Goal: Task Accomplishment & Management: Complete application form

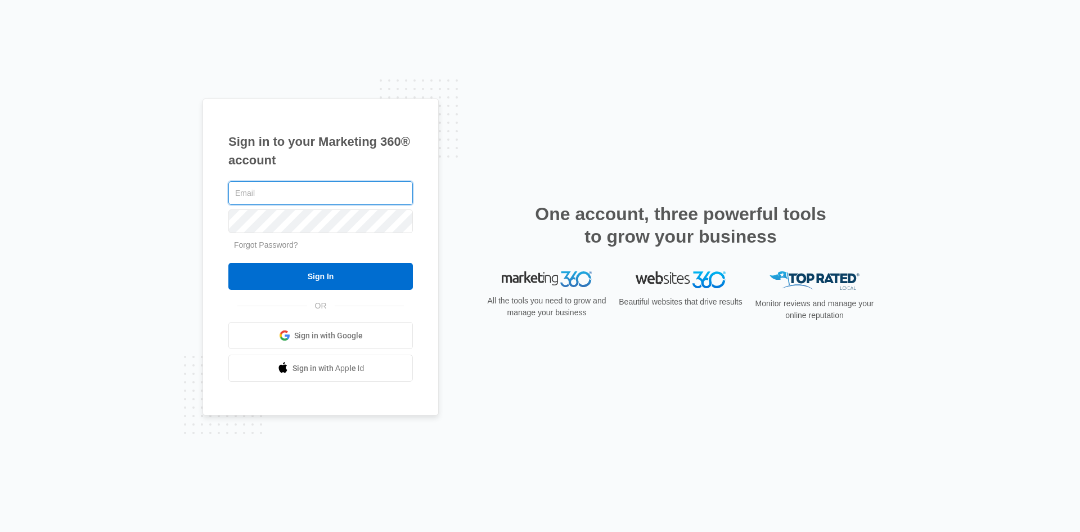
type input "[PERSON_NAME][EMAIL_ADDRESS][DOMAIN_NAME]"
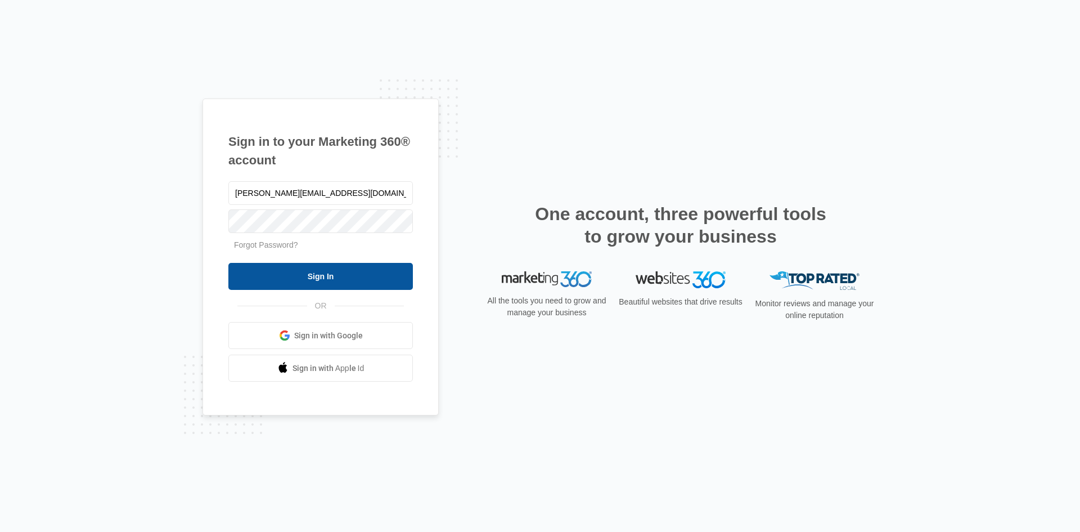
click at [325, 275] on input "Sign In" at bounding box center [320, 276] width 185 height 27
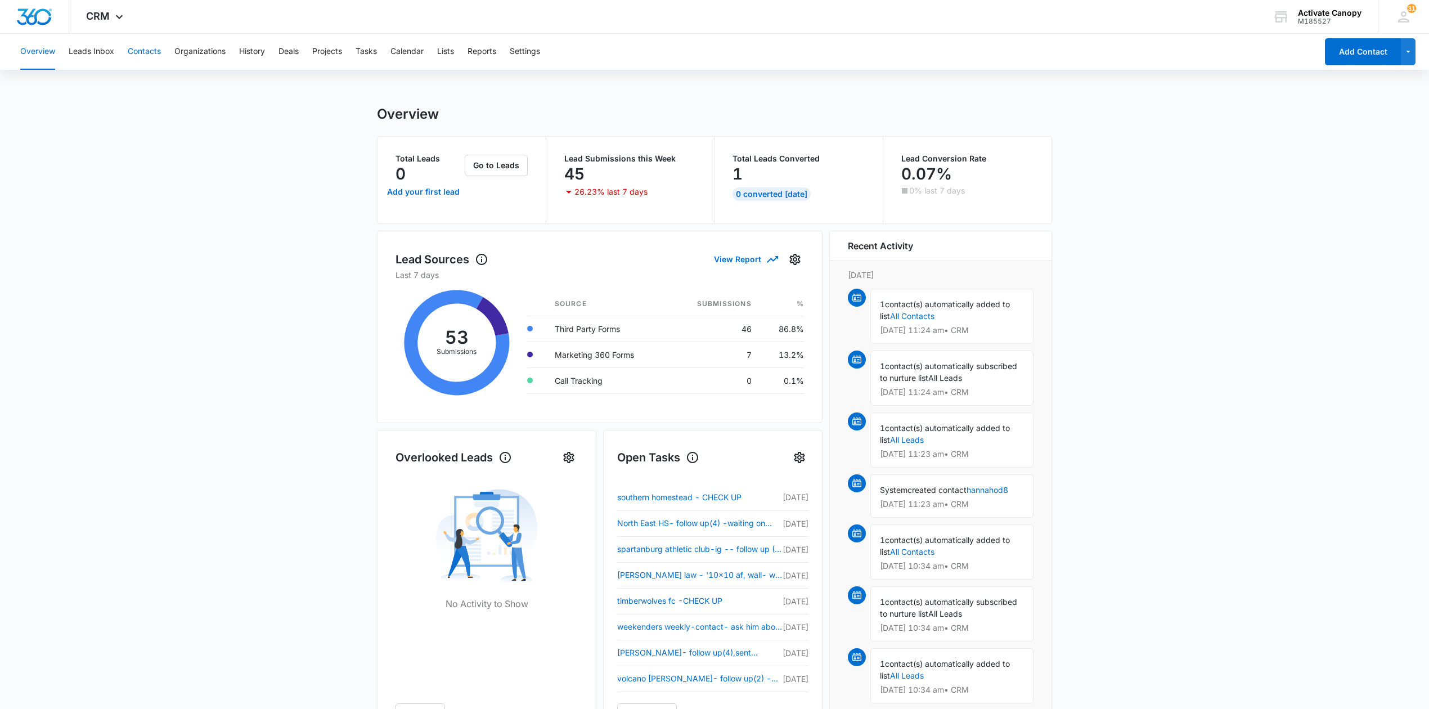
click at [150, 52] on button "Contacts" at bounding box center [144, 52] width 33 height 36
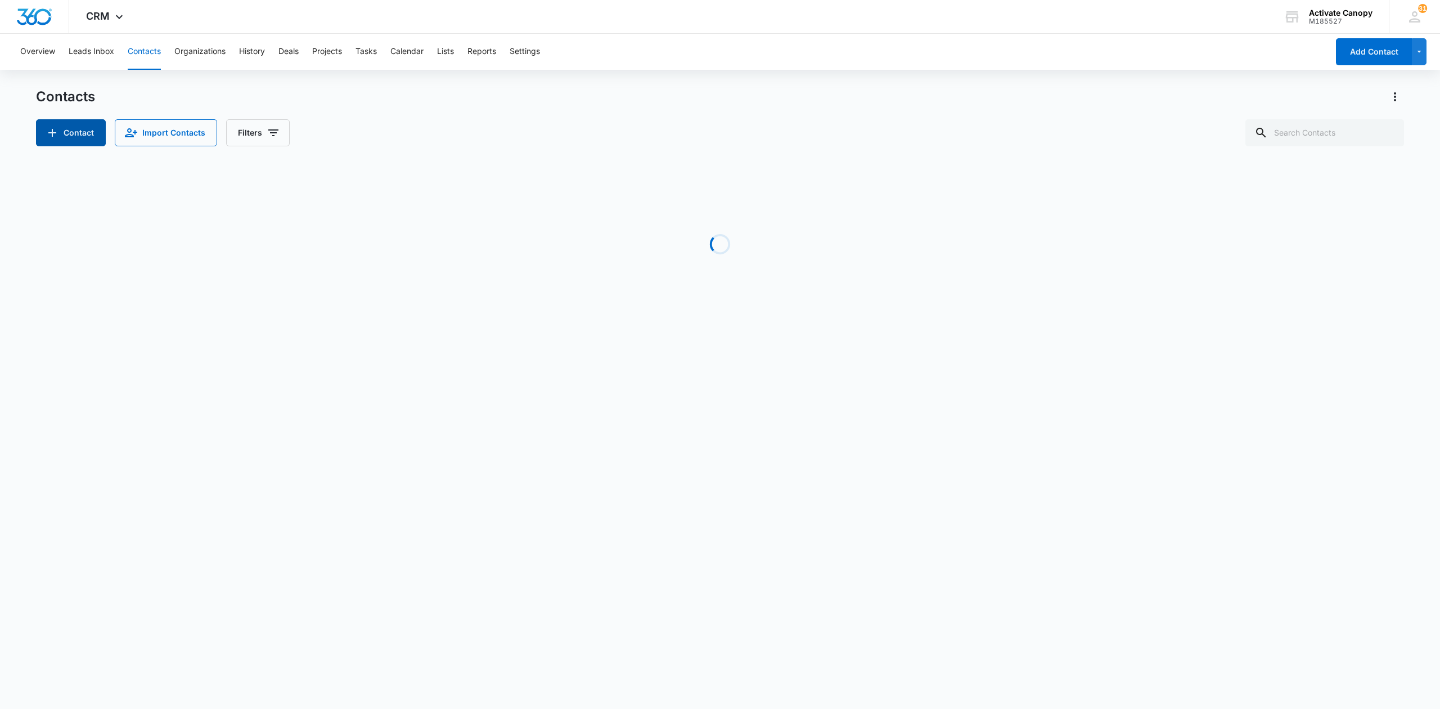
click at [64, 122] on button "Contact" at bounding box center [71, 132] width 70 height 27
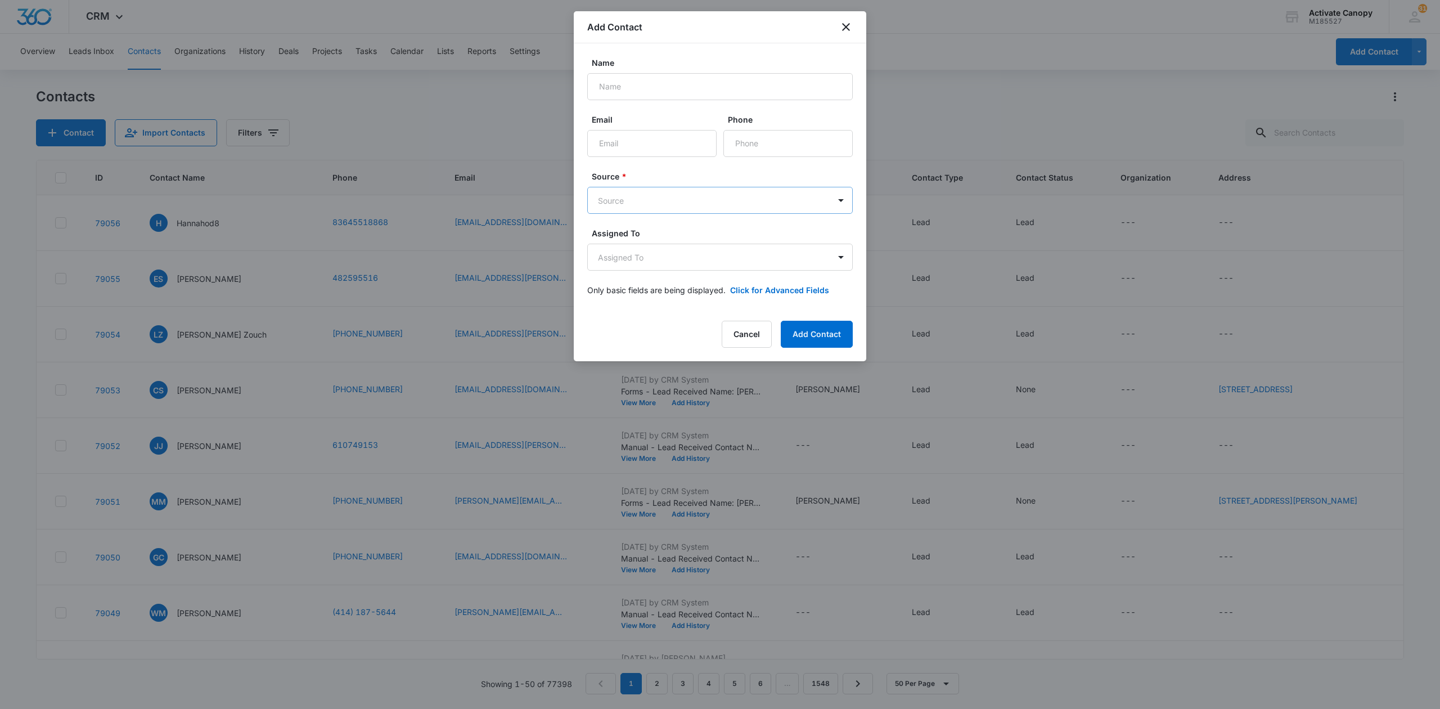
click at [687, 207] on body "CRM Apps Reputation Websites Forms CRM Email Social POS Content Ads Intelligenc…" at bounding box center [720, 354] width 1440 height 709
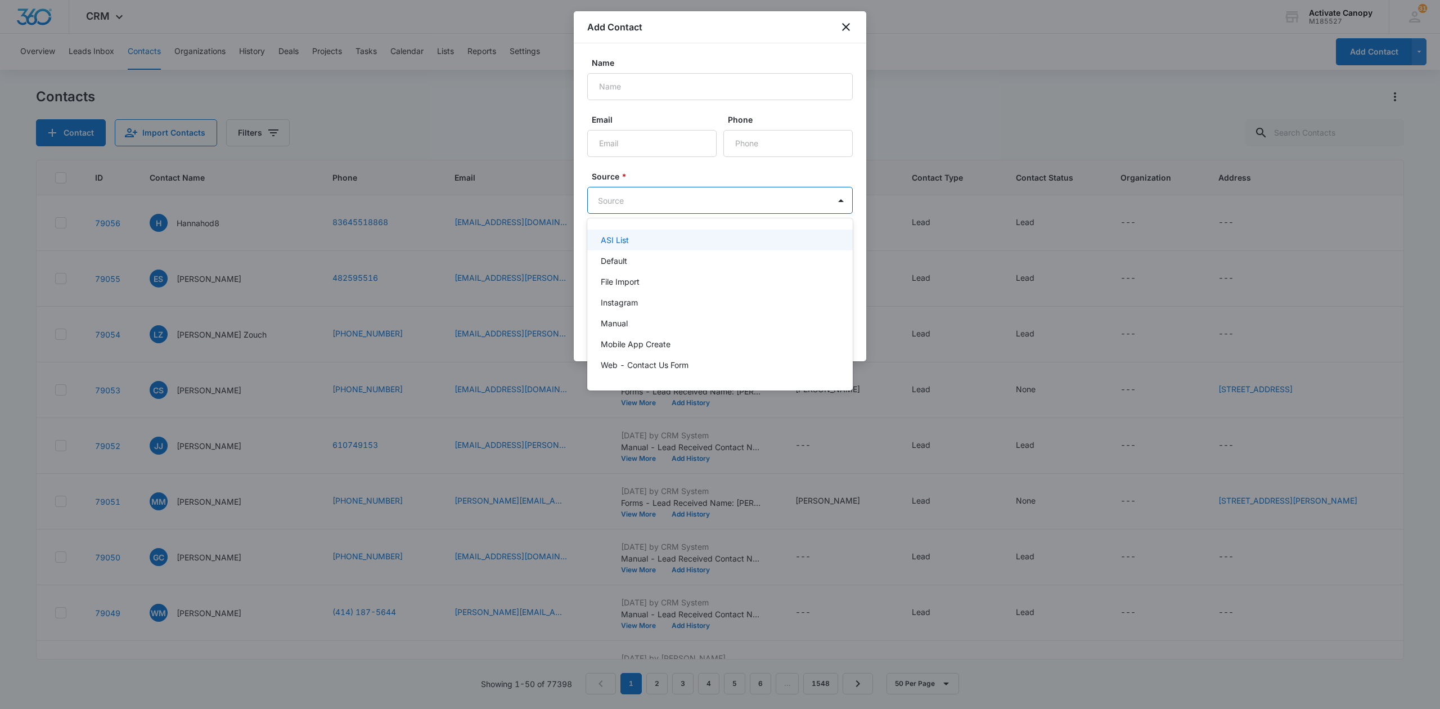
click at [675, 191] on div at bounding box center [720, 354] width 1440 height 709
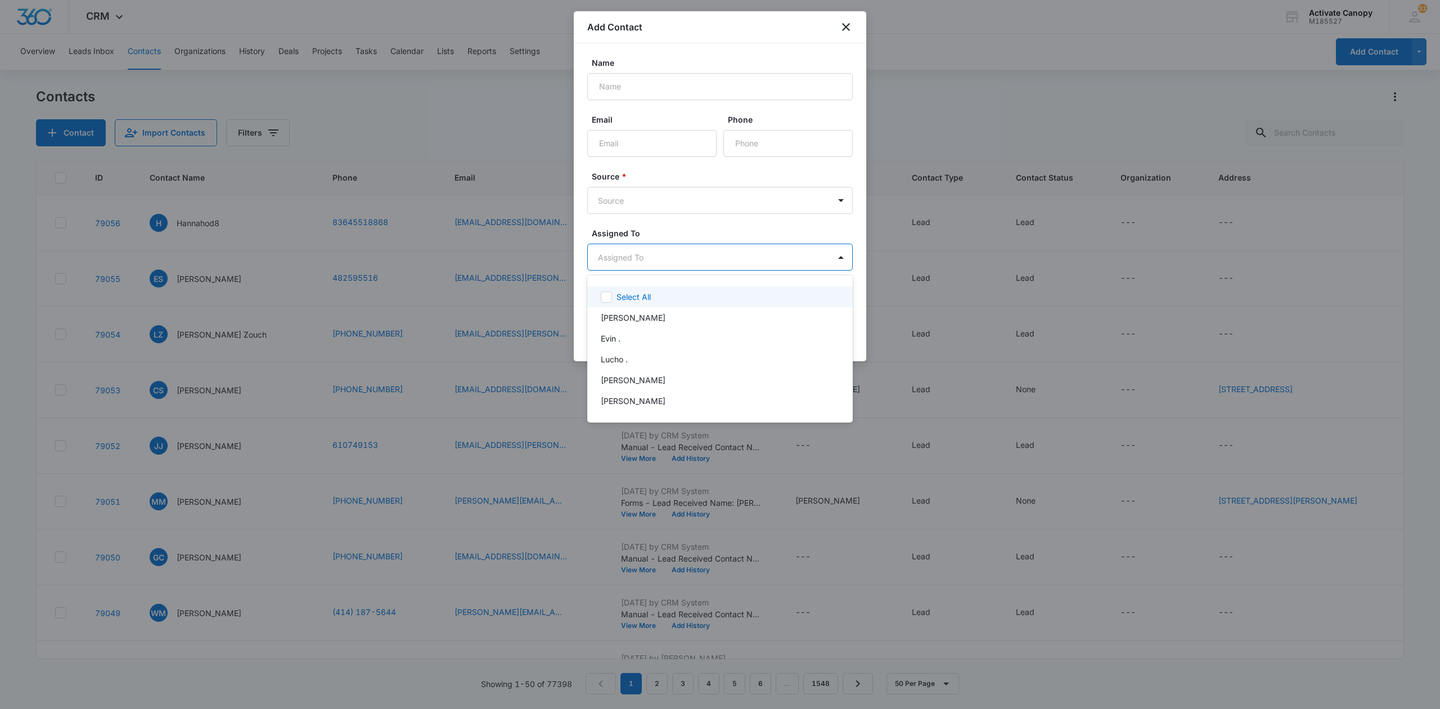
click at [689, 262] on body "CRM Apps Reputation Websites Forms CRM Email Social POS Content Ads Intelligenc…" at bounding box center [720, 354] width 1440 height 709
click at [689, 262] on div at bounding box center [720, 354] width 1440 height 709
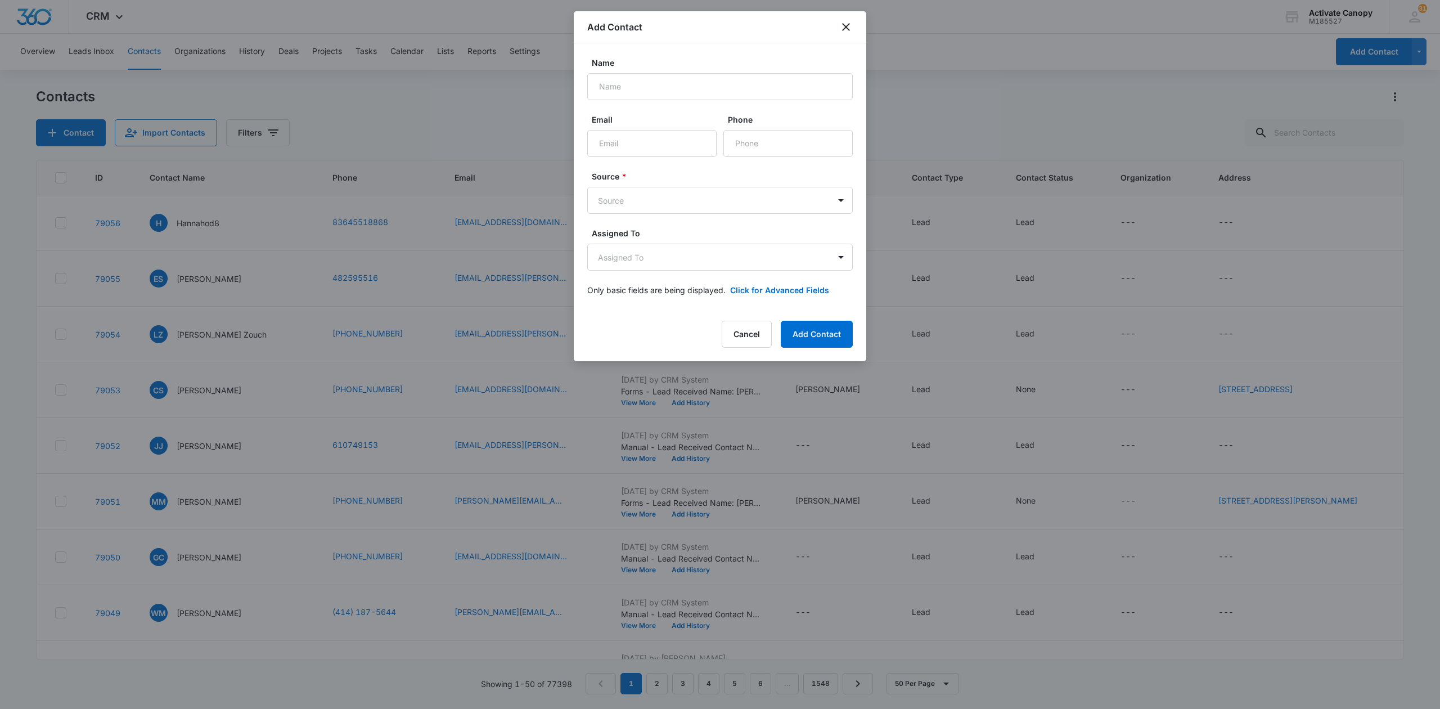
click at [773, 282] on form "Name Email Phone Source * Source Assigned To Assigned To Only basic fields are …" at bounding box center [720, 183] width 266 height 253
click at [773, 287] on button "Click for Advanced Fields" at bounding box center [779, 290] width 99 height 12
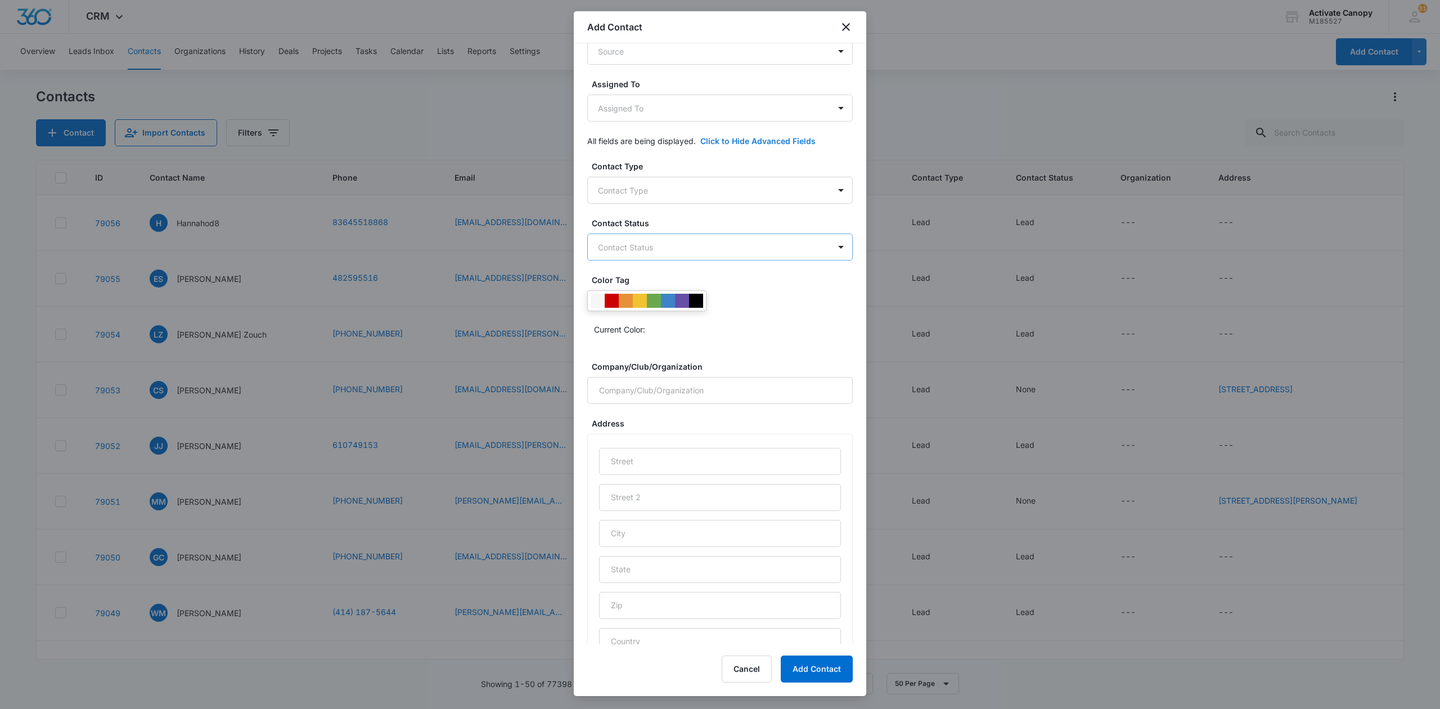
scroll to position [150, 0]
click at [705, 191] on body "CRM Apps Reputation Websites Forms CRM Email Social POS Content Ads Intelligenc…" at bounding box center [720, 354] width 1440 height 709
click at [716, 23] on div at bounding box center [720, 354] width 1440 height 709
click at [846, 28] on icon "close" at bounding box center [846, 27] width 14 height 14
